Goal: Task Accomplishment & Management: Complete application form

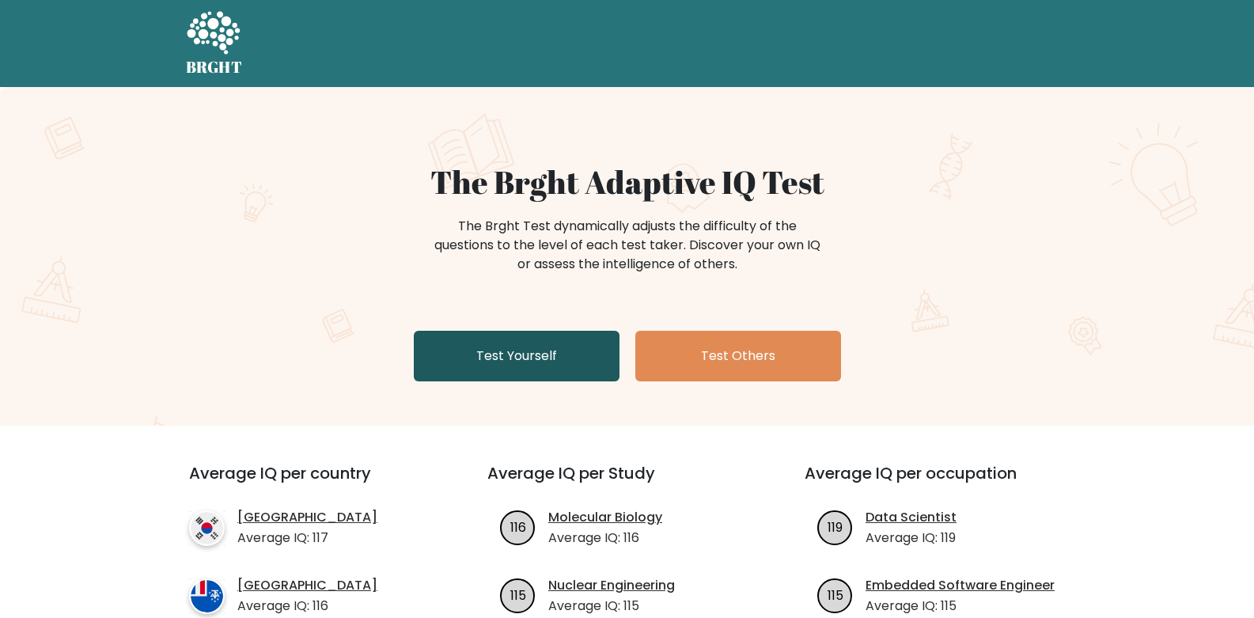
click at [515, 353] on link "Test Yourself" at bounding box center [517, 356] width 206 height 51
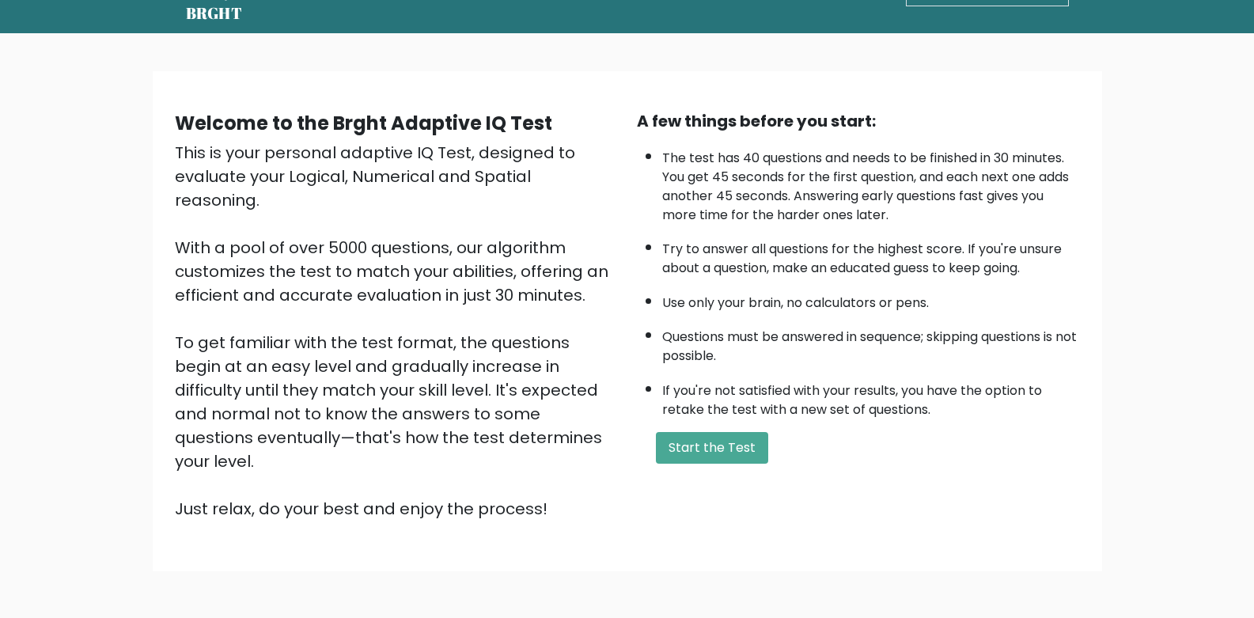
scroll to position [107, 0]
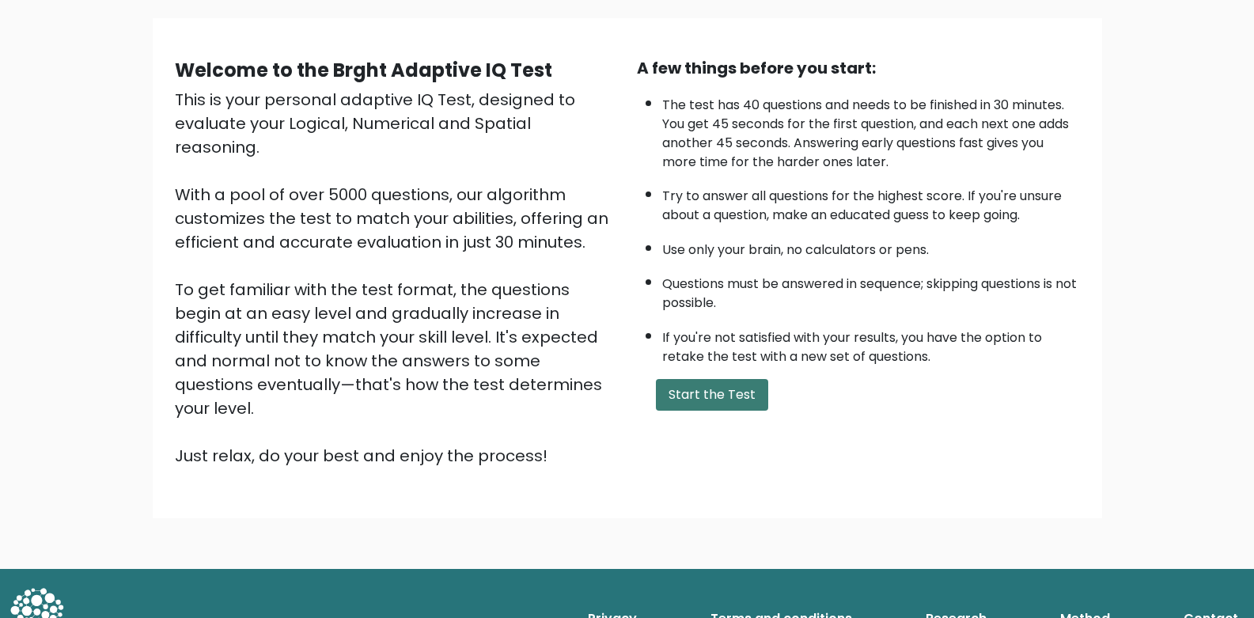
click at [665, 386] on button "Start the Test" at bounding box center [712, 395] width 112 height 32
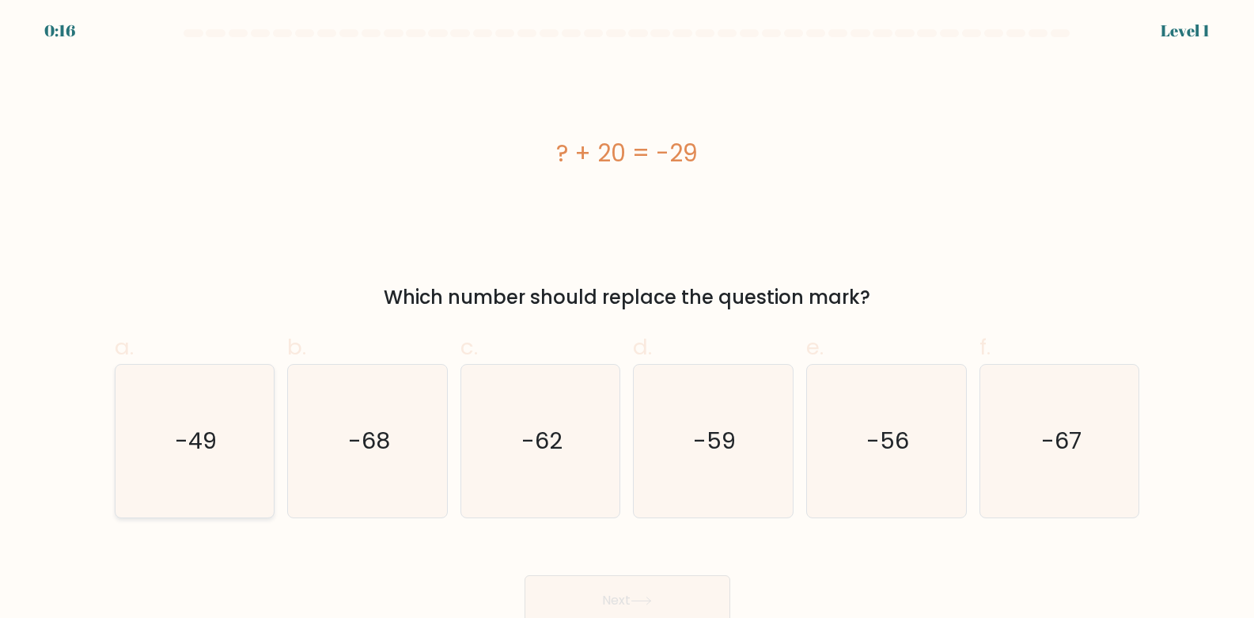
click at [199, 443] on text "-49" at bounding box center [196, 441] width 42 height 32
click at [627, 320] on input "a. -49" at bounding box center [627, 314] width 1 height 10
radio input "true"
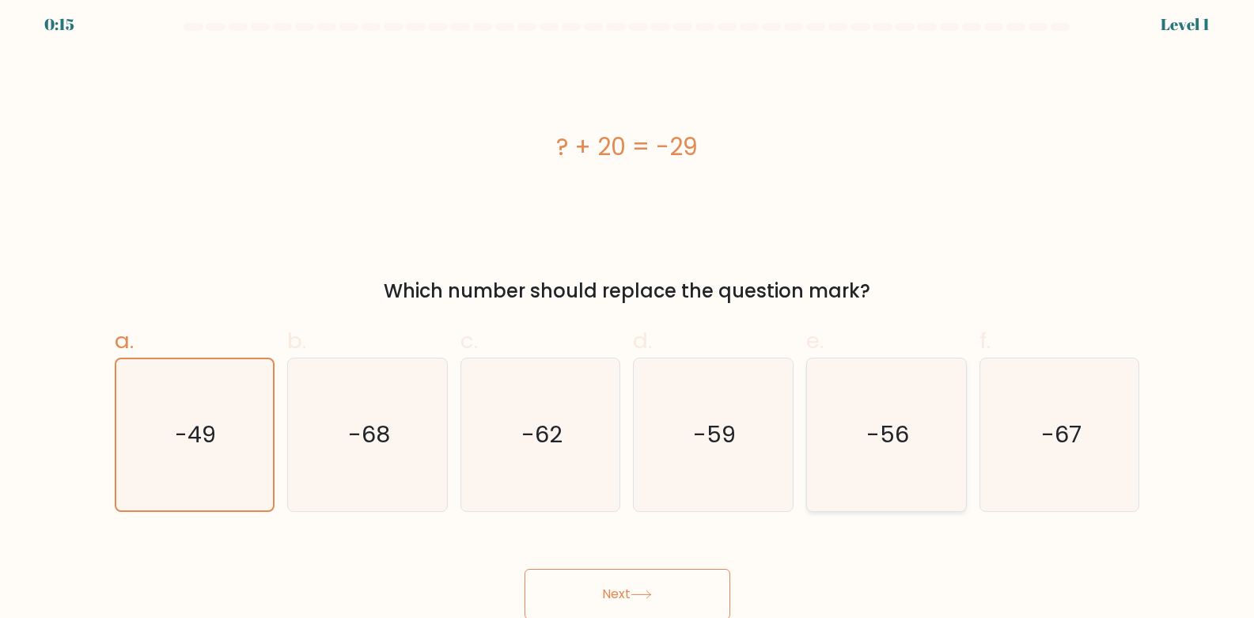
scroll to position [8, 0]
click at [616, 597] on button "Next" at bounding box center [628, 592] width 206 height 51
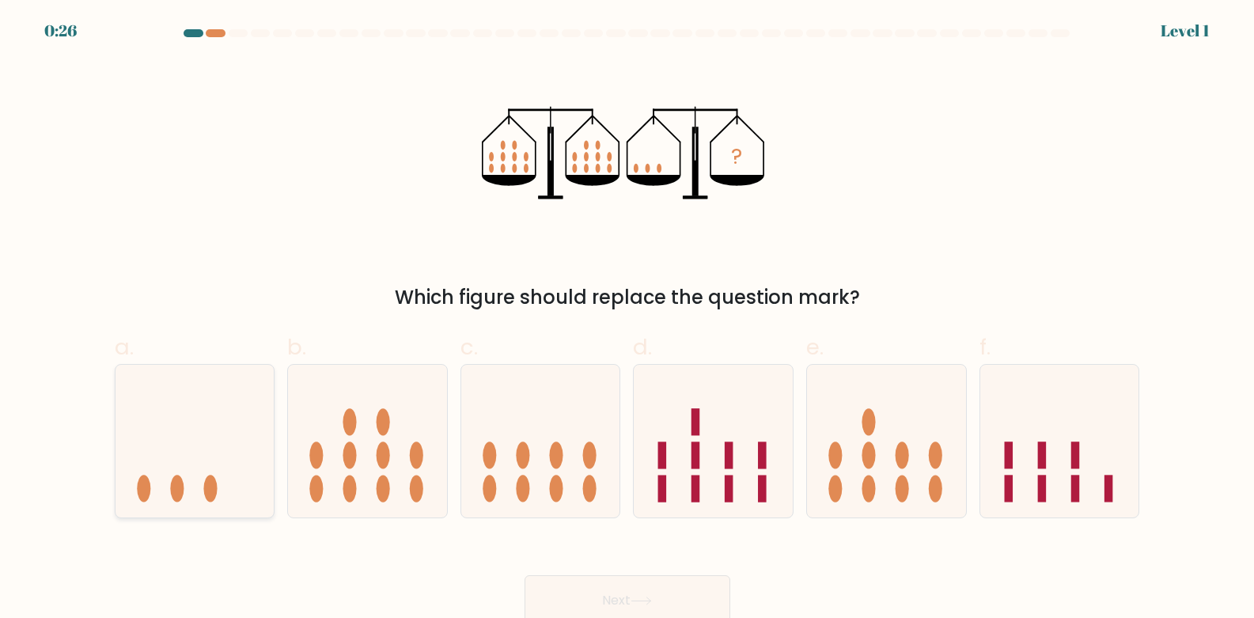
click at [215, 483] on ellipse at bounding box center [209, 488] width 13 height 27
click at [627, 320] on input "a." at bounding box center [627, 314] width 1 height 10
radio input "true"
click at [607, 600] on button "Next" at bounding box center [628, 600] width 206 height 51
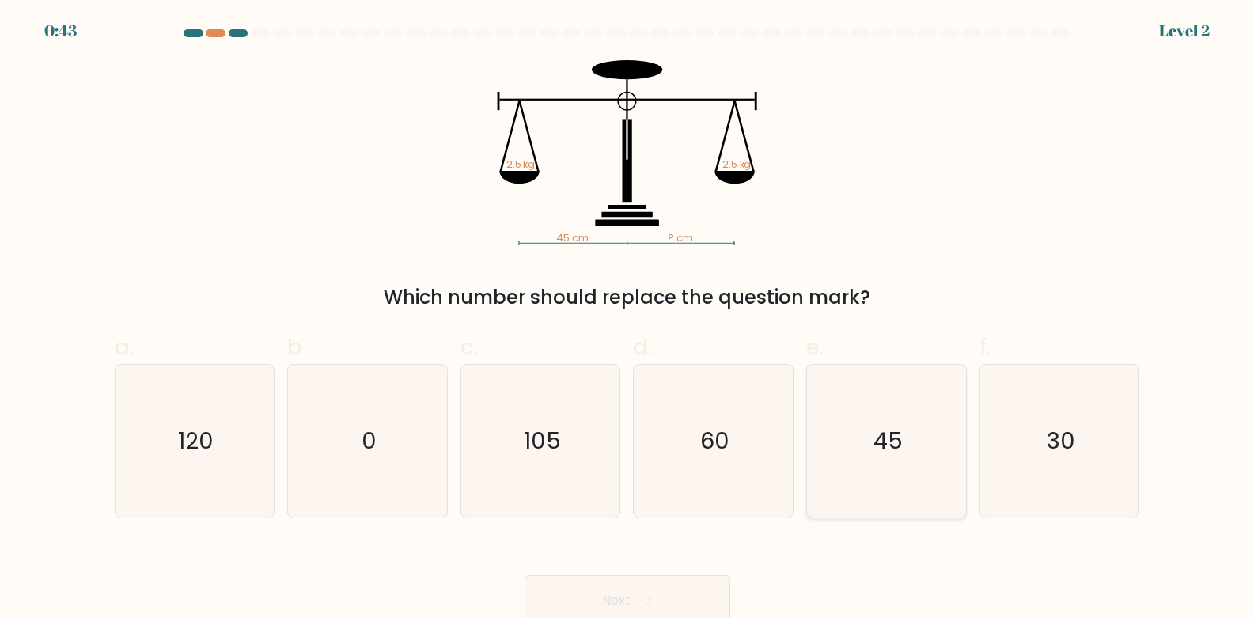
click at [870, 452] on icon "45" at bounding box center [886, 441] width 153 height 153
click at [628, 320] on input "e. 45" at bounding box center [627, 314] width 1 height 10
radio input "true"
click at [601, 598] on button "Next" at bounding box center [628, 600] width 206 height 51
